Goal: Task Accomplishment & Management: Use online tool/utility

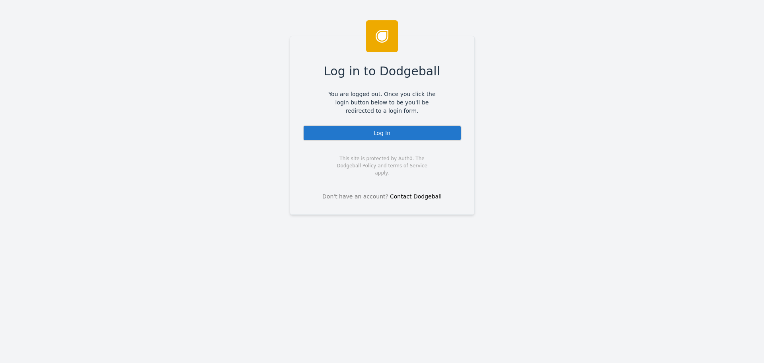
click at [369, 133] on div "Log In" at bounding box center [382, 133] width 159 height 16
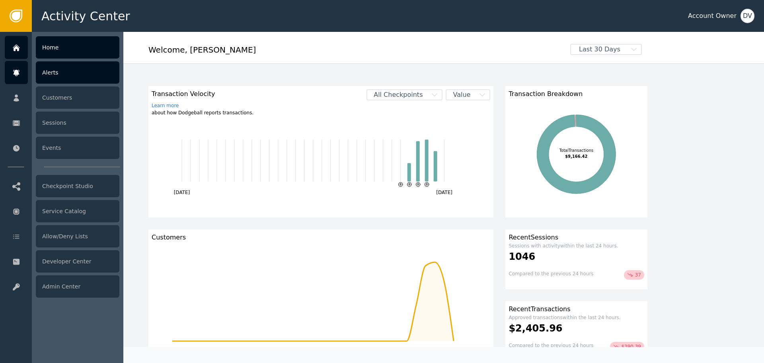
click at [13, 71] on icon at bounding box center [16, 72] width 8 height 9
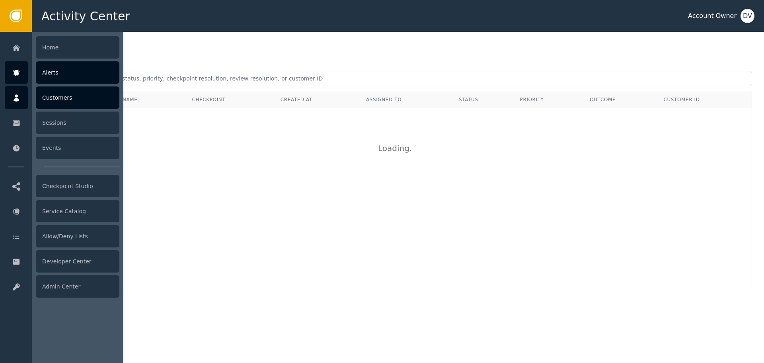
click at [66, 98] on div "Customers" at bounding box center [78, 97] width 84 height 22
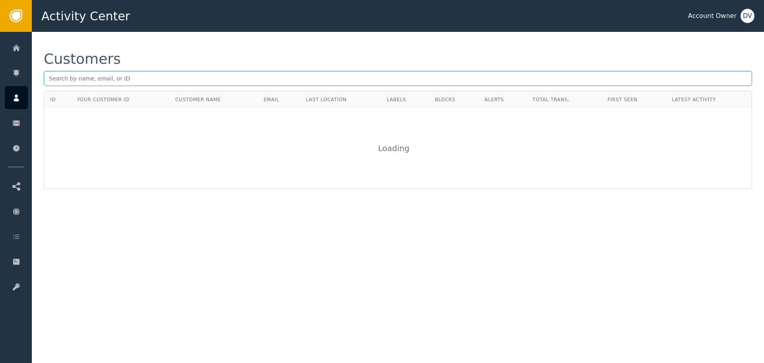
click at [170, 76] on input "text" at bounding box center [398, 78] width 709 height 15
paste input "[EMAIL_ADDRESS][DOMAIN_NAME]"
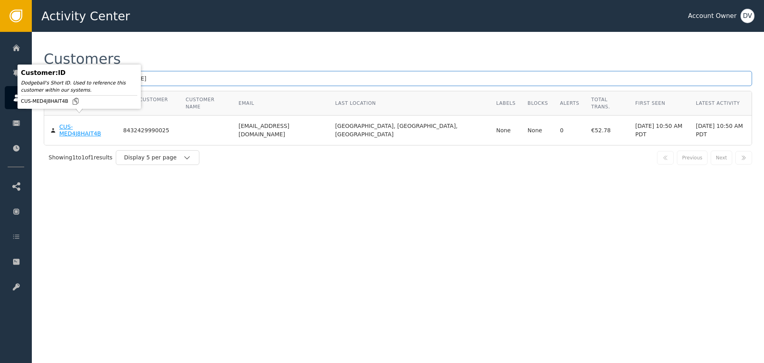
type input "[EMAIL_ADDRESS][DOMAIN_NAME]"
click at [85, 123] on div "CUS-MED4J8HAIT4B" at bounding box center [85, 130] width 52 height 14
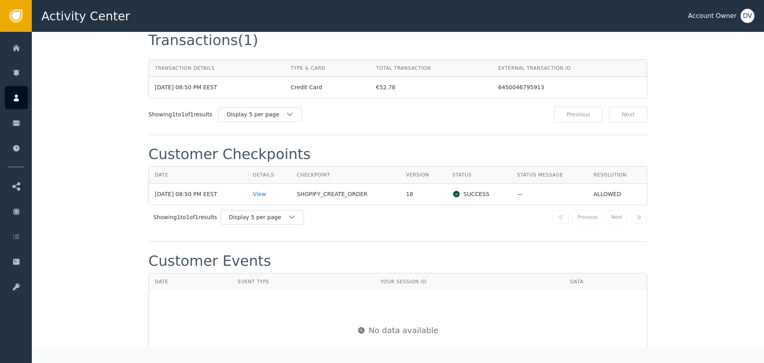
scroll to position [756, 0]
click at [266, 189] on div "View" at bounding box center [269, 193] width 32 height 8
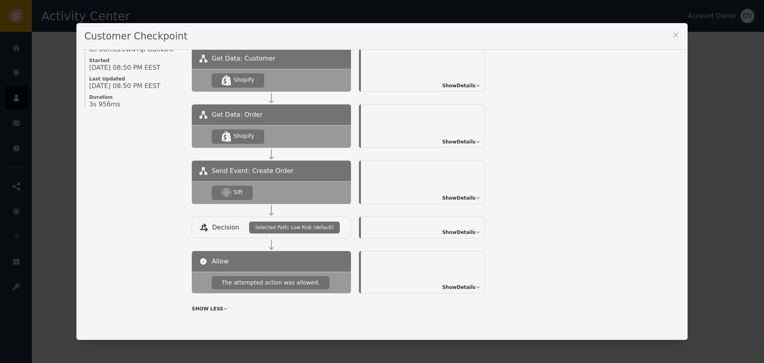
scroll to position [86, 0]
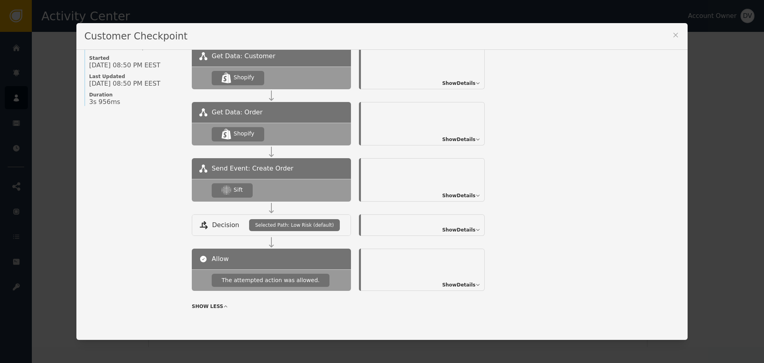
click at [472, 194] on span "Show Details" at bounding box center [458, 195] width 33 height 7
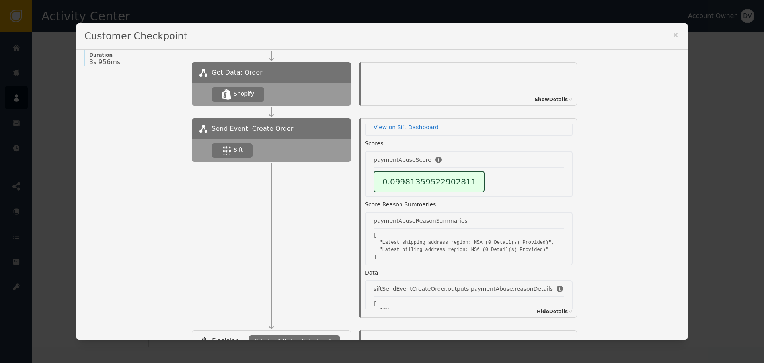
scroll to position [0, 0]
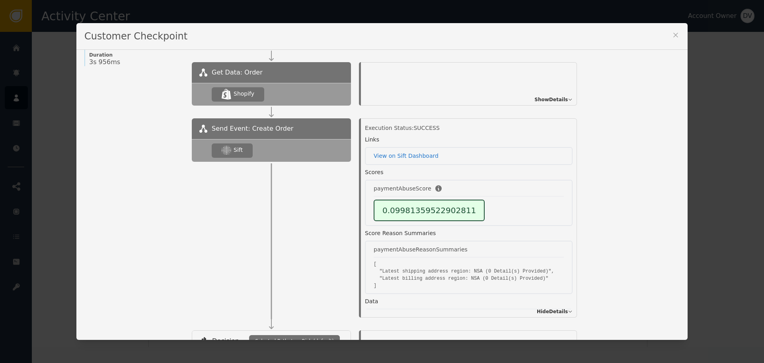
click at [732, 161] on div "Customer Checkpoint Name of Checkpoint SHOPIFY_CREATE_ORDER Version (ver 18 ) C…" at bounding box center [382, 181] width 764 height 363
click at [677, 35] on icon at bounding box center [676, 35] width 8 height 8
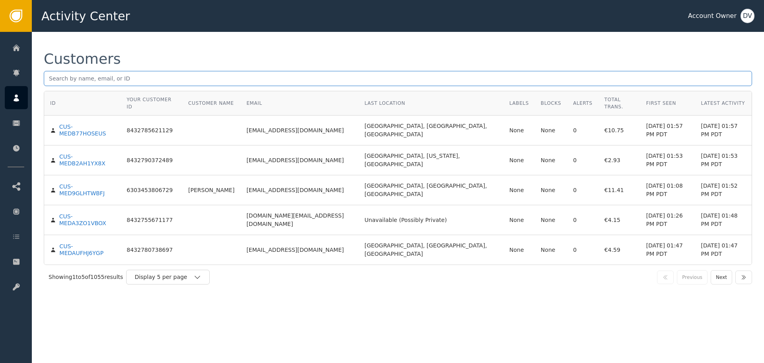
click at [318, 78] on input "text" at bounding box center [398, 78] width 709 height 15
paste input "hulie.en.merida@gmail.com"
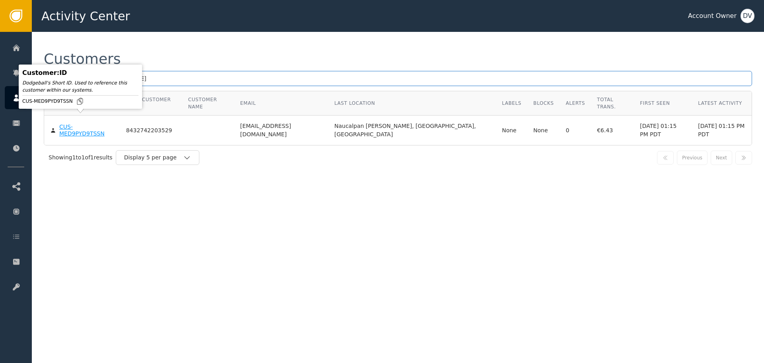
type input "hulie.en.merida@gmail.com"
click at [67, 123] on div "CUS-MED9PYD9TSSN" at bounding box center [86, 130] width 55 height 14
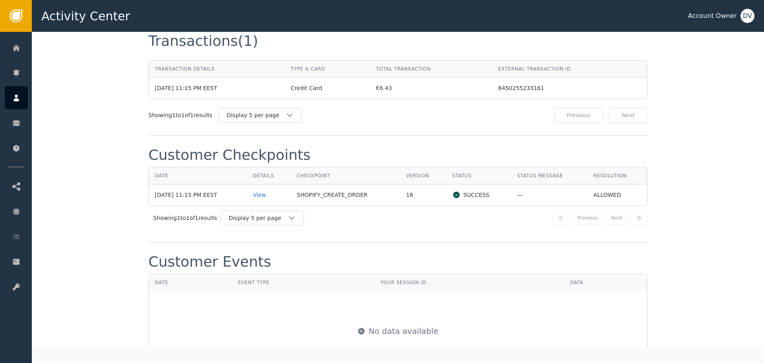
scroll to position [756, 0]
click at [264, 189] on div "View" at bounding box center [269, 193] width 32 height 8
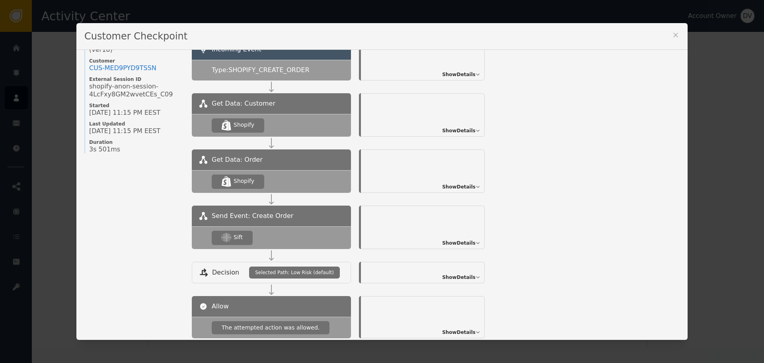
scroll to position [86, 0]
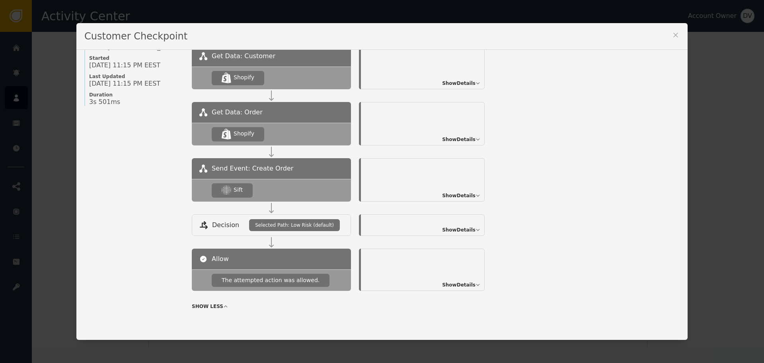
click at [466, 192] on span "Show Details" at bounding box center [458, 195] width 33 height 7
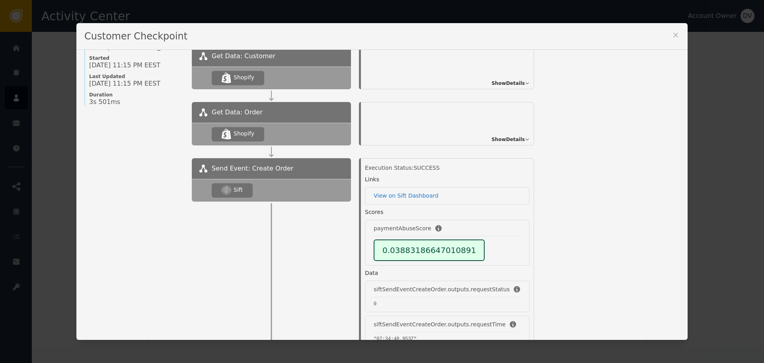
click at [696, 126] on div "Customer Checkpoint Name of Checkpoint SHOPIFY_CREATE_ORDER Version (ver 18 ) C…" at bounding box center [382, 181] width 764 height 363
click at [32, 38] on div "Customer Checkpoint Name of Checkpoint SHOPIFY_CREATE_ORDER Version (ver 18 ) C…" at bounding box center [382, 181] width 764 height 363
drag, startPoint x: 680, startPoint y: 36, endPoint x: 670, endPoint y: 35, distance: 10.0
click at [679, 36] on div "Customer Checkpoint" at bounding box center [381, 36] width 611 height 27
click at [672, 32] on icon at bounding box center [676, 35] width 8 height 8
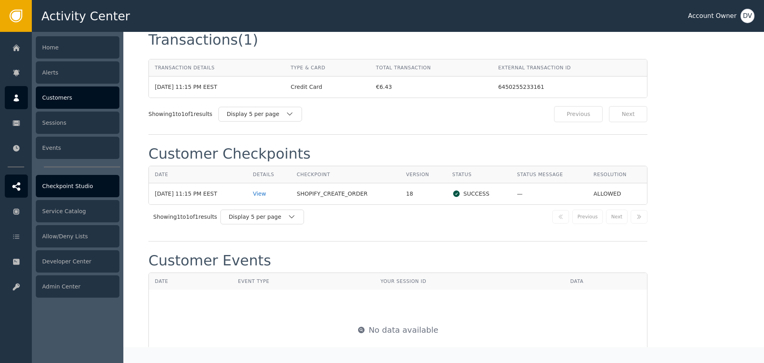
click at [79, 186] on div "Checkpoint Studio" at bounding box center [78, 186] width 84 height 22
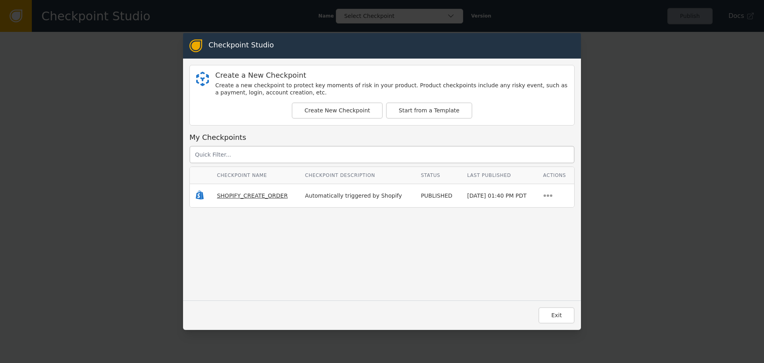
click at [238, 193] on span "SHOPIFY_CREATE_ORDER" at bounding box center [252, 195] width 71 height 6
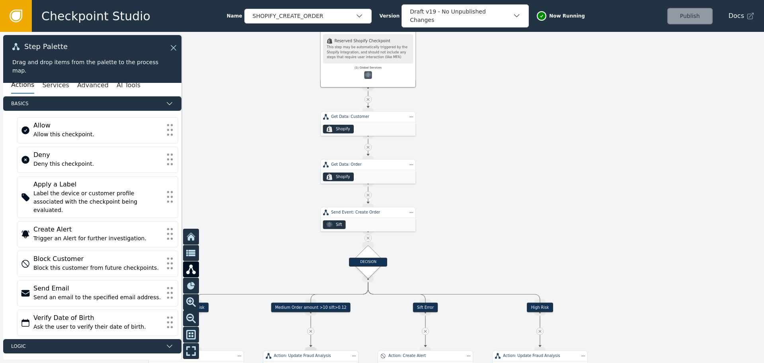
drag, startPoint x: 251, startPoint y: 286, endPoint x: 272, endPoint y: 130, distance: 157.9
click at [273, 130] on div at bounding box center [382, 197] width 764 height 331
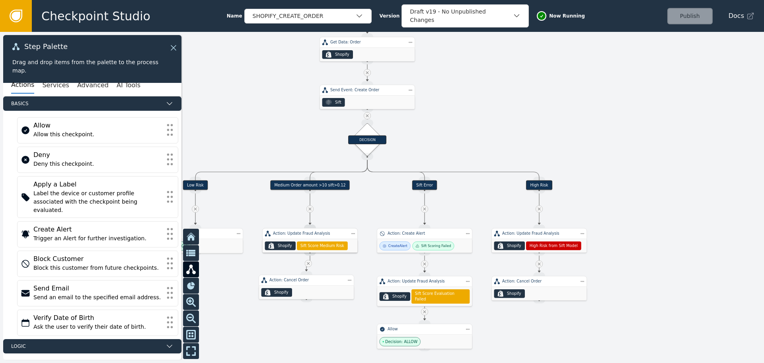
drag, startPoint x: 280, startPoint y: 178, endPoint x: 281, endPoint y: 79, distance: 99.5
click at [281, 79] on div at bounding box center [382, 197] width 764 height 331
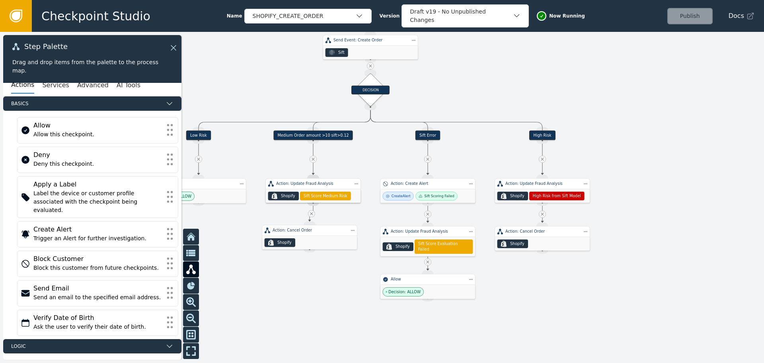
drag, startPoint x: 299, startPoint y: 327, endPoint x: 301, endPoint y: 314, distance: 13.7
click at [301, 314] on div at bounding box center [382, 197] width 764 height 331
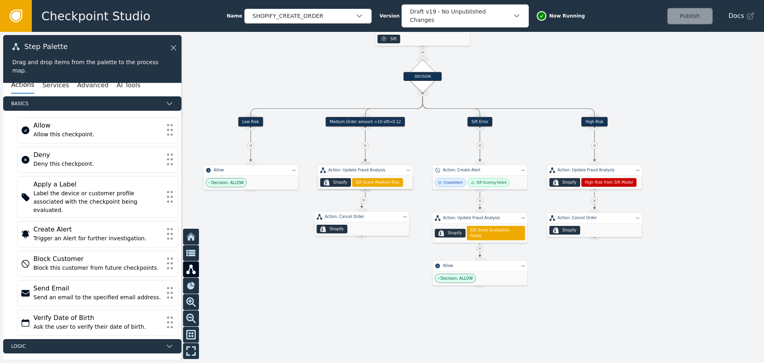
drag, startPoint x: 278, startPoint y: 299, endPoint x: 330, endPoint y: 286, distance: 53.8
click at [330, 286] on div at bounding box center [382, 197] width 764 height 331
click at [366, 121] on div "Medium Order amount >10 sift>0.12" at bounding box center [366, 122] width 80 height 10
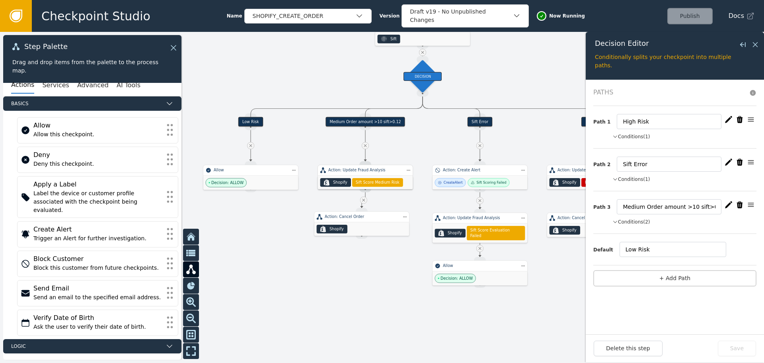
click at [730, 203] on icon "button" at bounding box center [728, 204] width 7 height 7
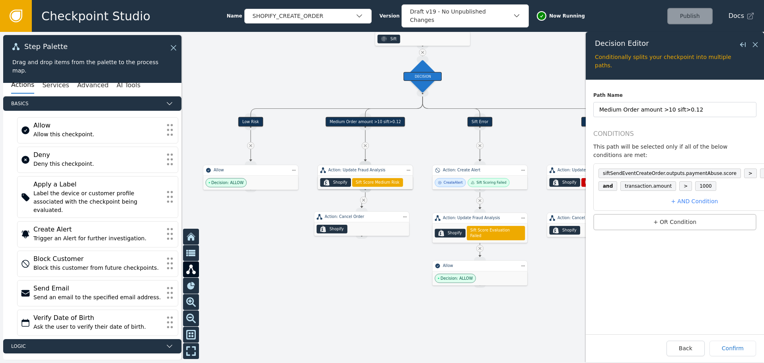
click at [760, 168] on span "0.12" at bounding box center [770, 173] width 20 height 10
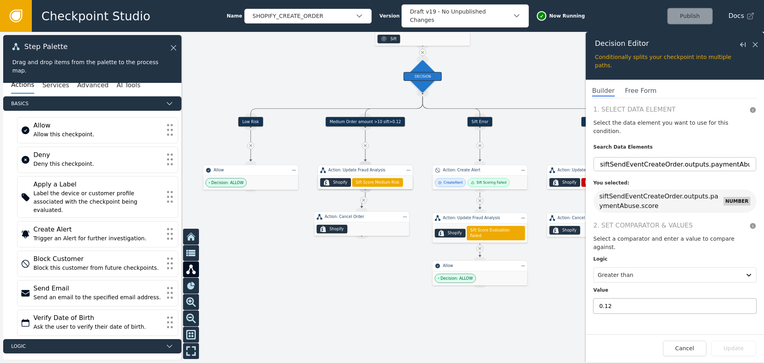
drag, startPoint x: 619, startPoint y: 288, endPoint x: 607, endPoint y: 289, distance: 12.0
click at [607, 298] on input "0.12" at bounding box center [674, 305] width 163 height 15
type input "0.11"
click at [729, 347] on button "Update" at bounding box center [733, 348] width 45 height 16
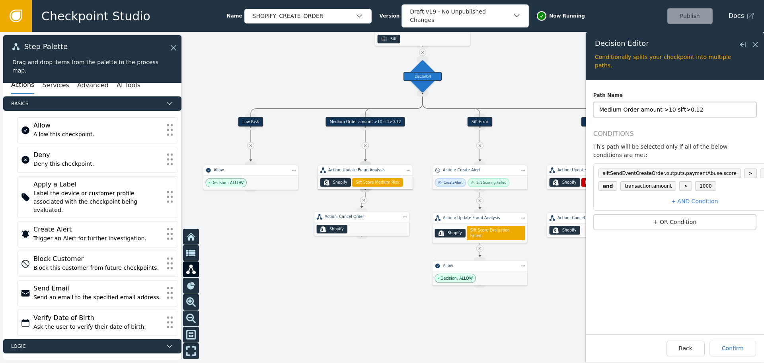
drag, startPoint x: 693, startPoint y: 109, endPoint x: 689, endPoint y: 108, distance: 4.8
click at [689, 108] on input "Medium Order amount >10 sift>0.12" at bounding box center [674, 109] width 163 height 15
type input "Medium Order amount >10 sift>0.11"
click at [748, 352] on button "Confirm" at bounding box center [733, 348] width 47 height 16
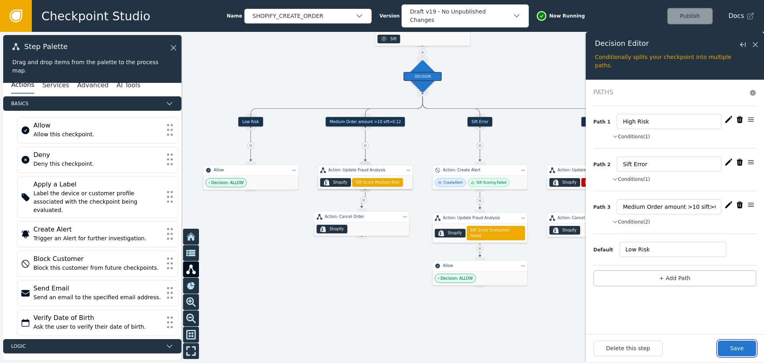
click at [748, 352] on button "Save" at bounding box center [737, 348] width 38 height 16
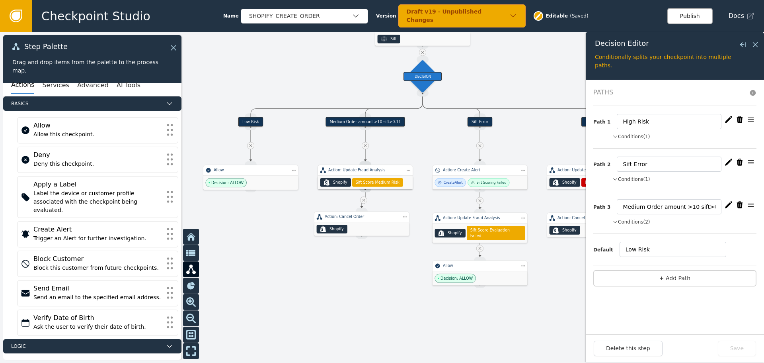
click at [696, 16] on button "Publish" at bounding box center [690, 16] width 45 height 16
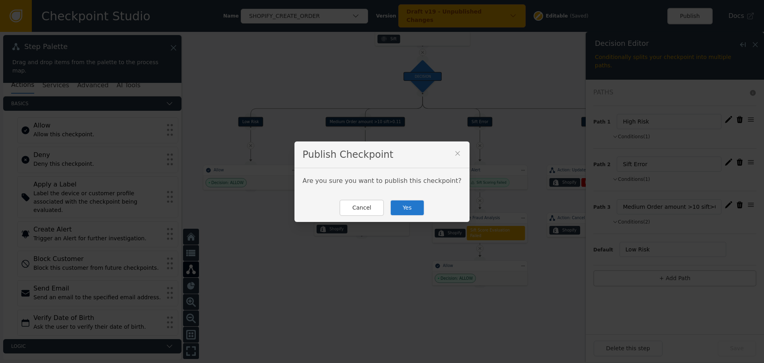
click at [411, 210] on button "Yes" at bounding box center [407, 207] width 35 height 16
